Goal: Information Seeking & Learning: Check status

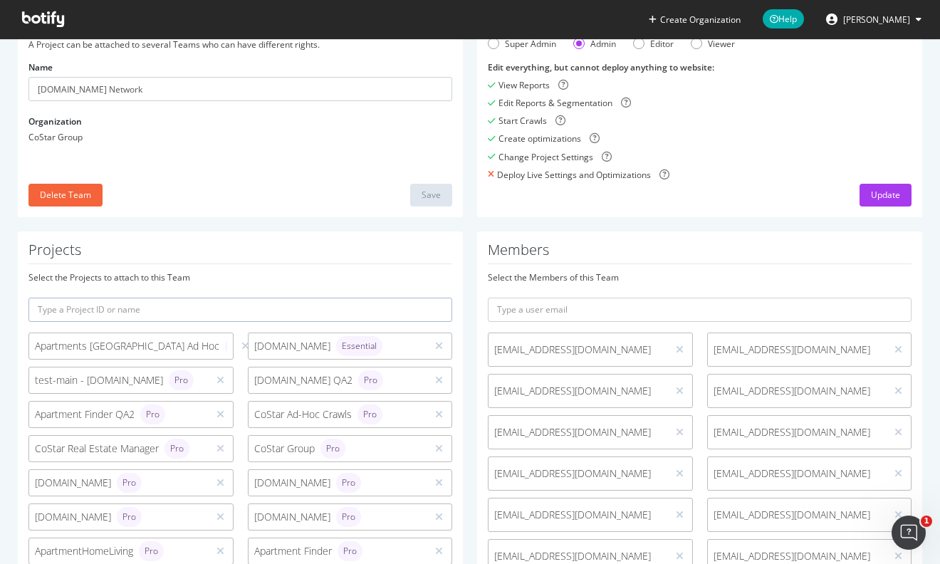
scroll to position [312, 0]
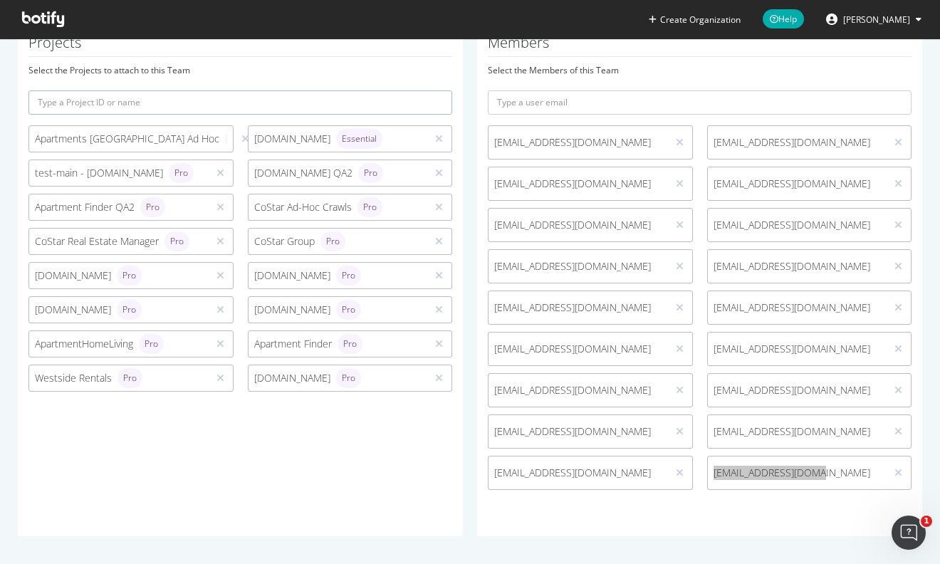
drag, startPoint x: 811, startPoint y: 473, endPoint x: 703, endPoint y: 478, distance: 107.7
click at [708, 478] on span "login4apts@gmail.com" at bounding box center [797, 473] width 179 height 14
